Goal: Register for event/course

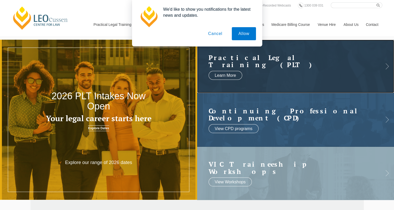
click at [239, 69] on link at bounding box center [295, 66] width 197 height 53
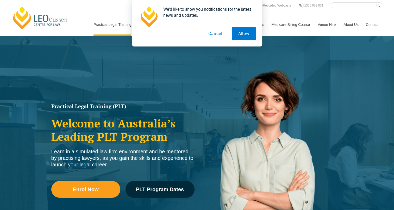
click at [214, 35] on button "Cancel" at bounding box center [215, 33] width 27 height 13
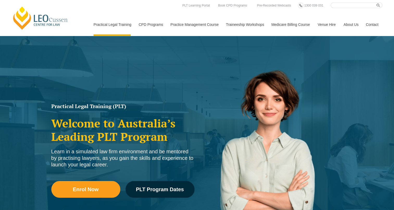
click at [0, 0] on link "PLT VIC" at bounding box center [0, 0] width 0 height 0
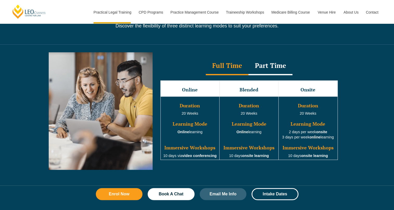
scroll to position [470, 0]
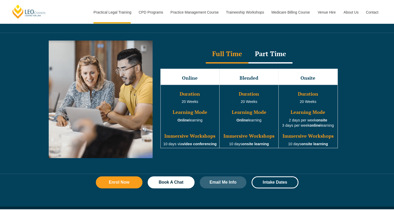
click at [271, 54] on div "Part Time" at bounding box center [271, 54] width 44 height 18
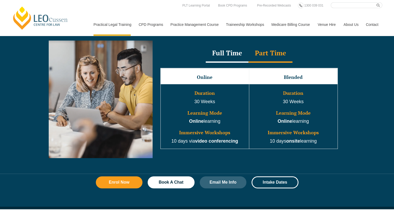
click at [232, 51] on div "Full Time" at bounding box center [227, 53] width 43 height 18
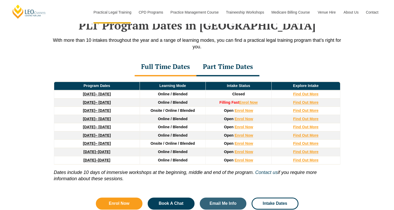
scroll to position [687, 0]
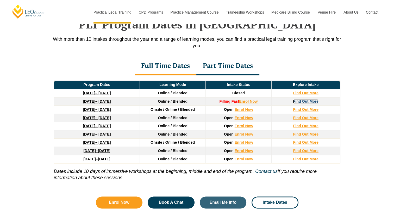
click at [304, 99] on strong "Find Out More" at bounding box center [306, 101] width 26 height 4
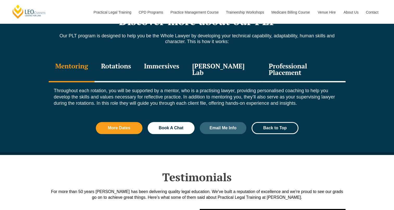
scroll to position [592, 0]
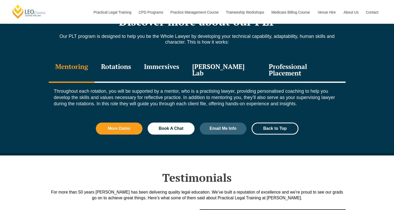
click at [279, 65] on div "Professional Placement" at bounding box center [303, 70] width 83 height 25
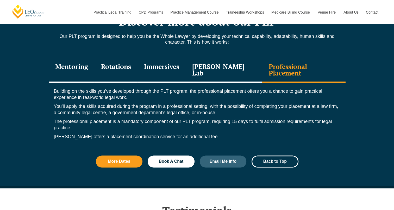
click at [356, 80] on div "Discover more about our PLT Our PLT program is designed to help you be the Whol…" at bounding box center [197, 93] width 394 height 188
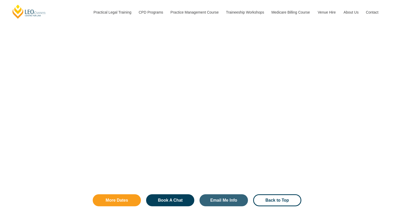
scroll to position [1154, 0]
